Goal: Find contact information: Obtain details needed to contact an individual or organization

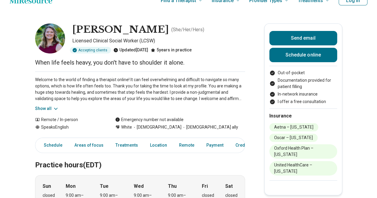
scroll to position [12, 0]
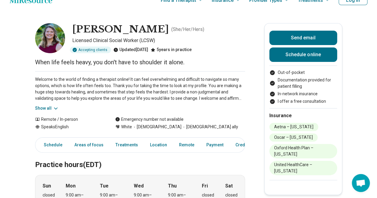
click at [53, 107] on button "Show all" at bounding box center [47, 108] width 24 height 6
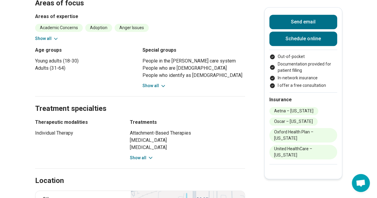
scroll to position [265, 0]
click at [165, 83] on icon at bounding box center [163, 86] width 6 height 6
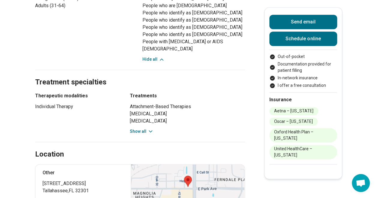
scroll to position [328, 3]
click at [146, 119] on div "Attachment-Based Therapies [MEDICAL_DATA] [MEDICAL_DATA] [MEDICAL_DATA] Interpe…" at bounding box center [187, 119] width 115 height 32
click at [142, 128] on button "Show all" at bounding box center [142, 131] width 24 height 6
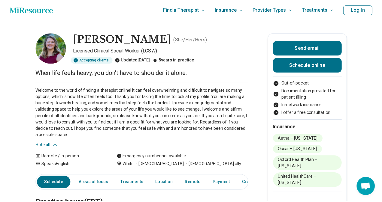
scroll to position [0, 3]
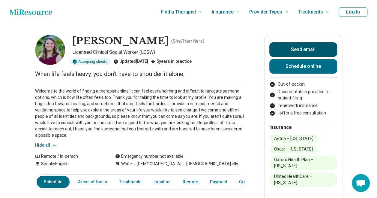
click at [298, 46] on button "Send email" at bounding box center [304, 49] width 68 height 14
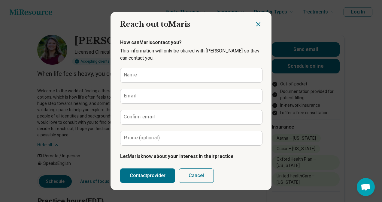
click at [256, 19] on div at bounding box center [263, 22] width 17 height 20
click at [256, 22] on icon "Close dialog" at bounding box center [258, 24] width 7 height 7
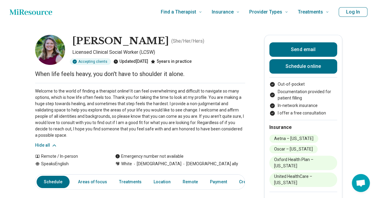
click at [286, 40] on div "Send email Schedule online Out-of-pocket Documentation provided for patient fil…" at bounding box center [303, 121] width 78 height 172
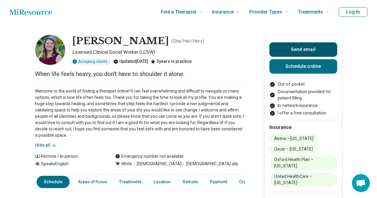
click at [288, 44] on button "Send email" at bounding box center [304, 49] width 68 height 14
type textarea "*"
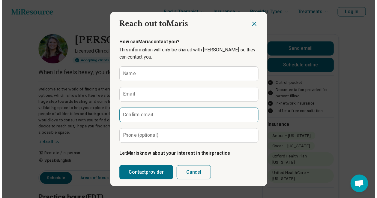
scroll to position [69, 0]
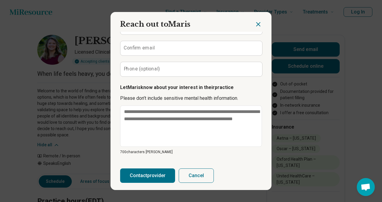
click at [258, 23] on icon "Close dialog" at bounding box center [258, 24] width 7 height 7
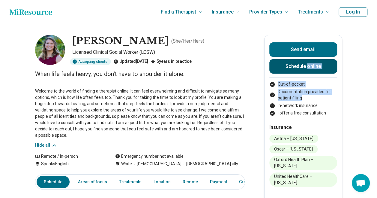
drag, startPoint x: 369, startPoint y: 104, endPoint x: 307, endPoint y: 68, distance: 71.5
click at [307, 68] on link "Schedule online" at bounding box center [304, 66] width 68 height 14
